Goal: Navigation & Orientation: Find specific page/section

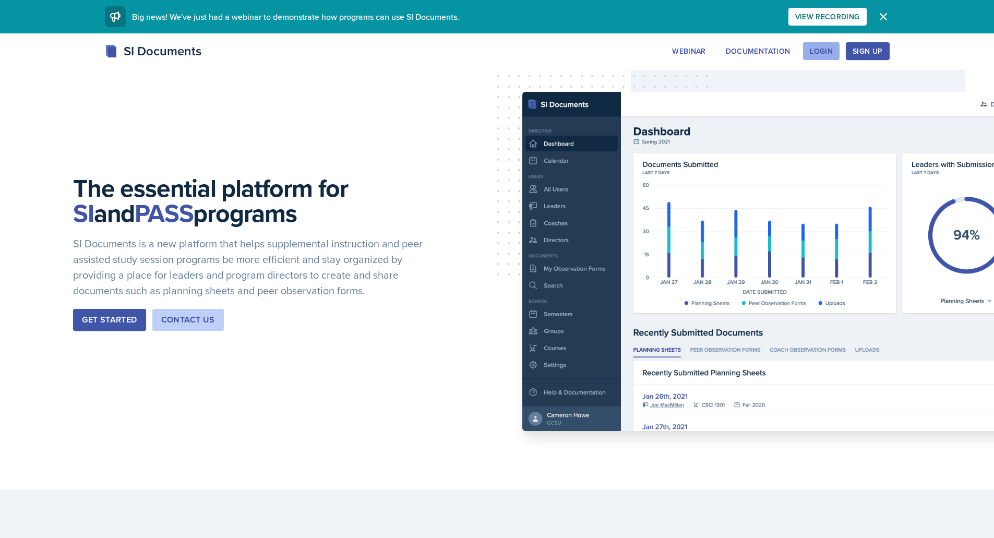
click at [824, 55] on div "Login" at bounding box center [821, 51] width 23 height 8
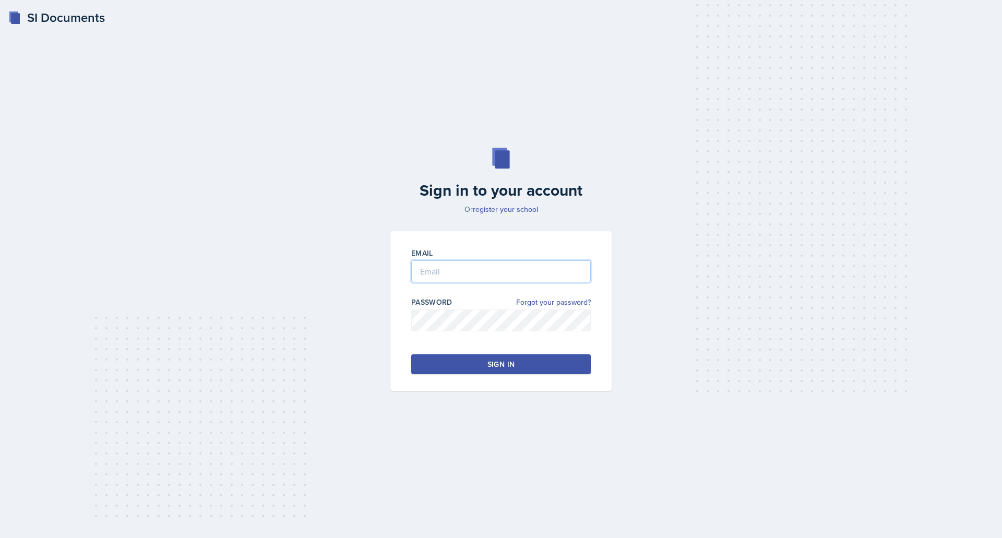
type input "smerrefi@students.kennesaw.edu"
click at [485, 360] on button "Sign in" at bounding box center [501, 364] width 180 height 20
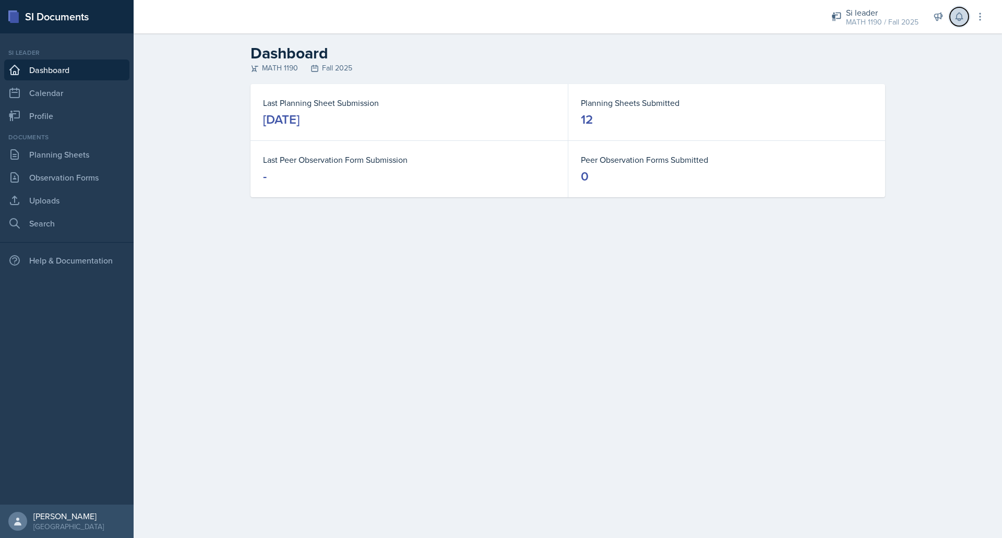
click at [963, 21] on icon at bounding box center [959, 16] width 10 height 10
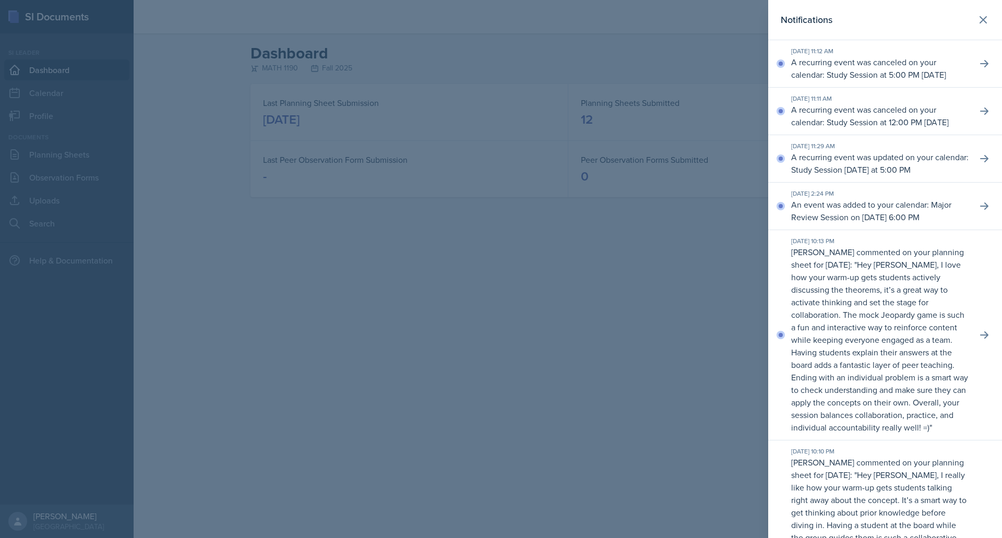
click at [696, 263] on div at bounding box center [501, 269] width 1002 height 538
